Goal: Check status: Check status

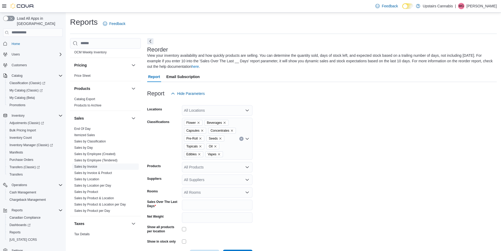
scroll to position [379, 0]
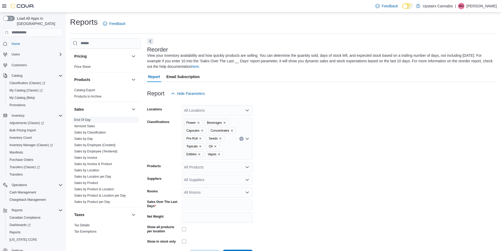
click at [81, 118] on link "End Of Day" at bounding box center [82, 120] width 16 height 4
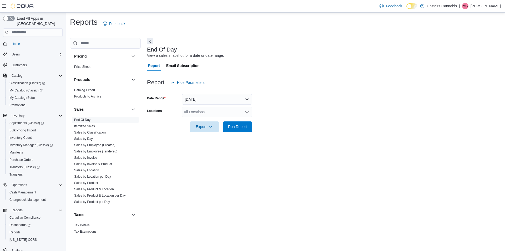
click at [218, 94] on div at bounding box center [324, 91] width 354 height 6
click at [217, 97] on button "[DATE]" at bounding box center [217, 99] width 71 height 11
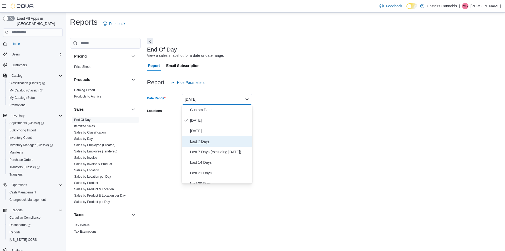
click at [206, 139] on span "Last 7 Days" at bounding box center [220, 141] width 60 height 6
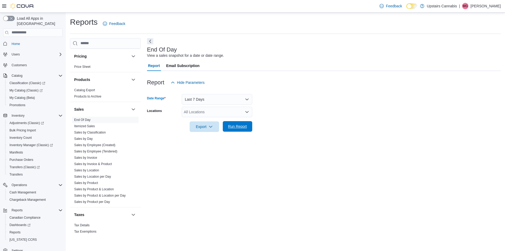
click at [239, 127] on span "Run Report" at bounding box center [237, 126] width 19 height 5
